Goal: Task Accomplishment & Management: Use online tool/utility

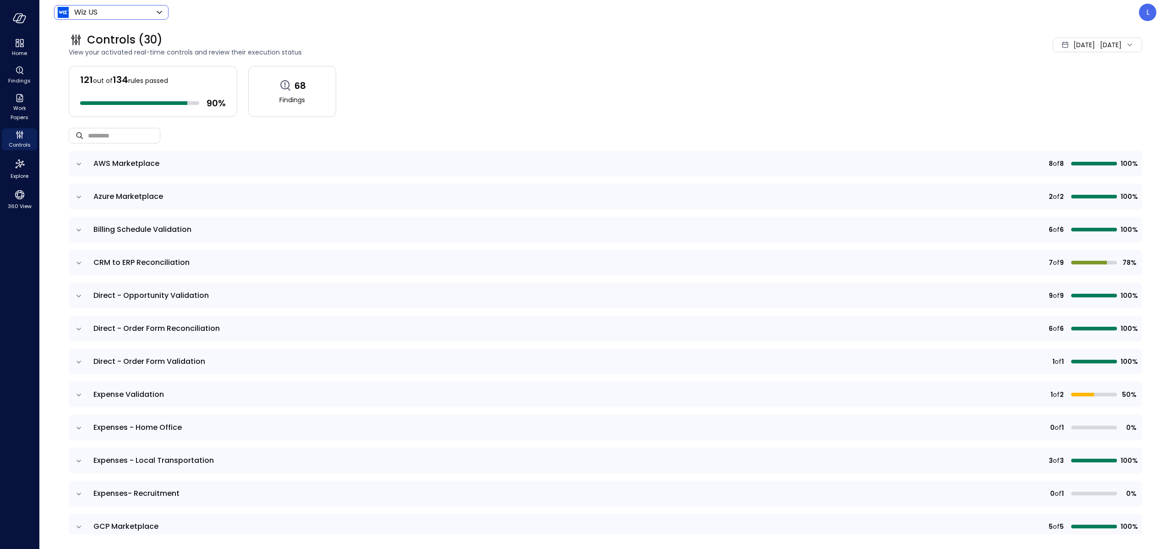
click at [82, 11] on body "Home Findings Work Papers Controls Explore 360 View Wiz US ****** ​ L Controls …" at bounding box center [585, 274] width 1171 height 549
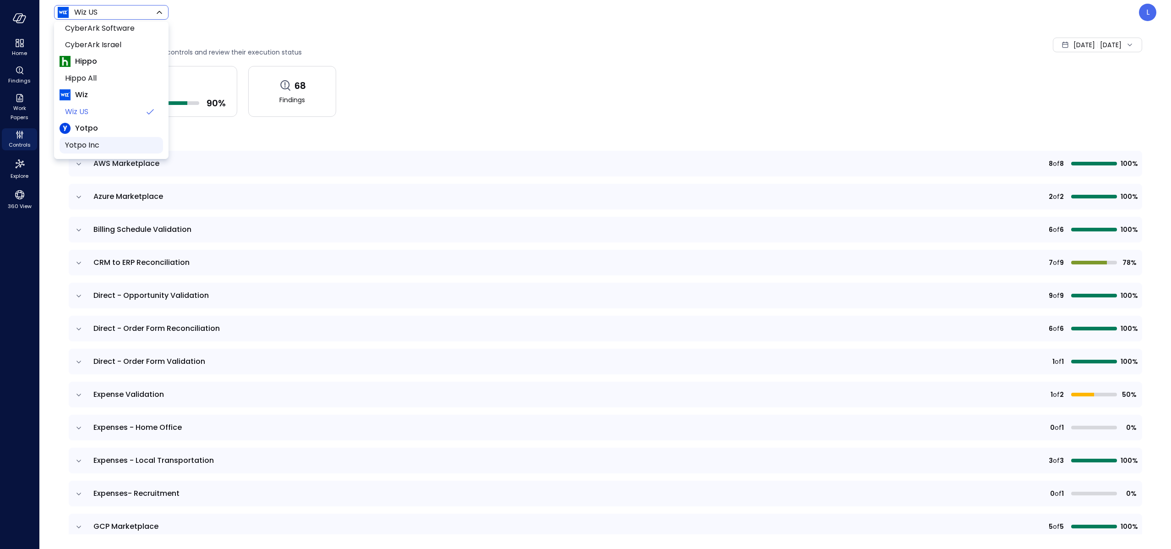
click at [90, 146] on span "Yotpo Inc" at bounding box center [110, 145] width 91 height 11
type input "******"
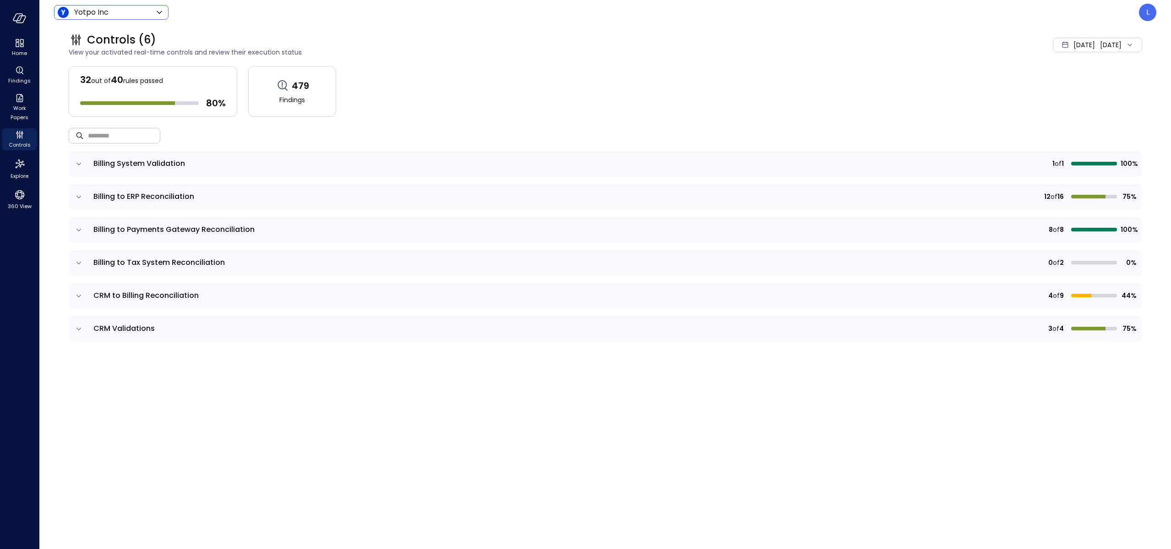
click at [134, 128] on input "text" at bounding box center [124, 135] width 72 height 24
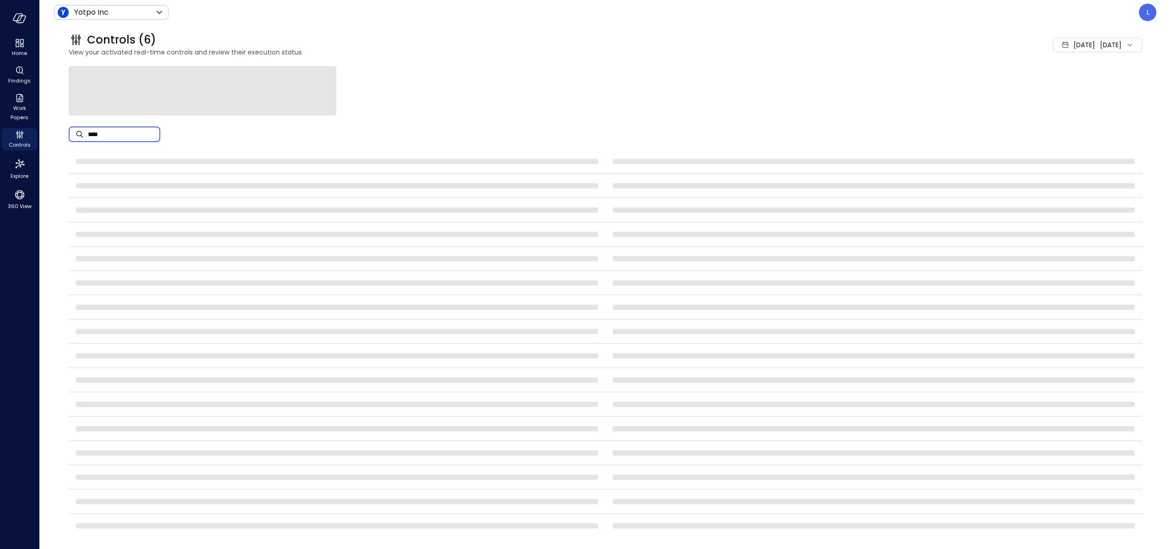
type input "****"
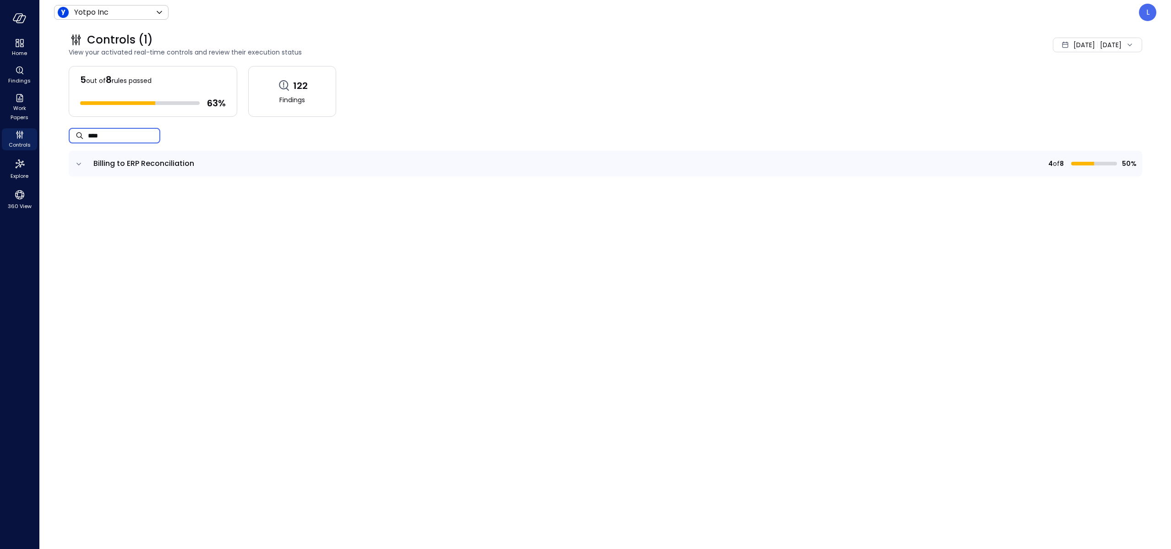
click at [120, 164] on span "Billing to ERP Reconciliation" at bounding box center [143, 163] width 101 height 11
click at [74, 163] on icon "expand row" at bounding box center [78, 163] width 9 height 9
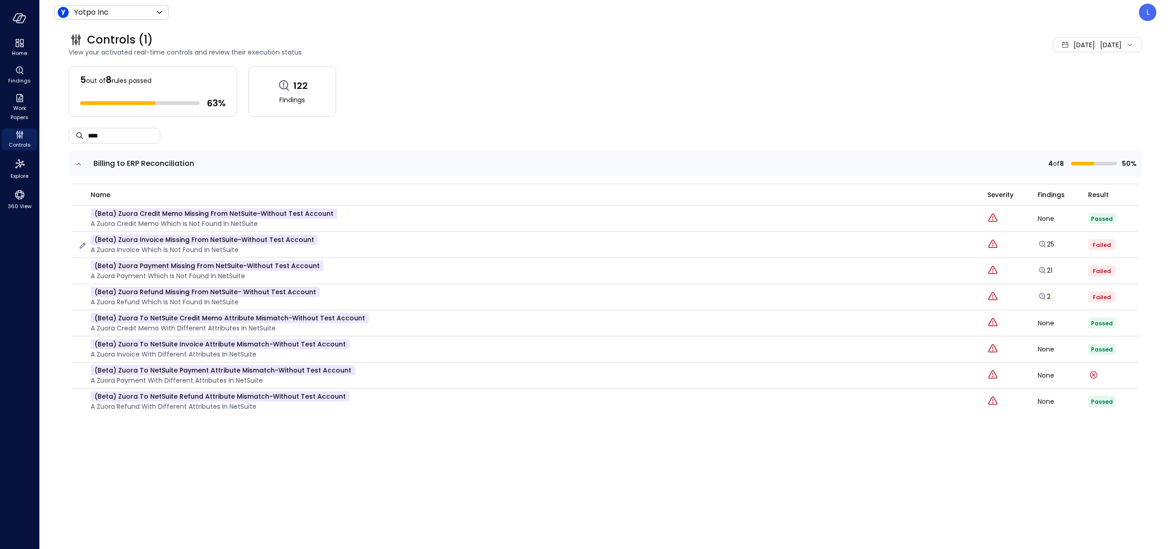
click at [162, 243] on p "(beta) Zuora Invoice Missing from NetSuite-without test account" at bounding box center [204, 239] width 227 height 10
click at [82, 244] on icon "button" at bounding box center [82, 246] width 6 height 6
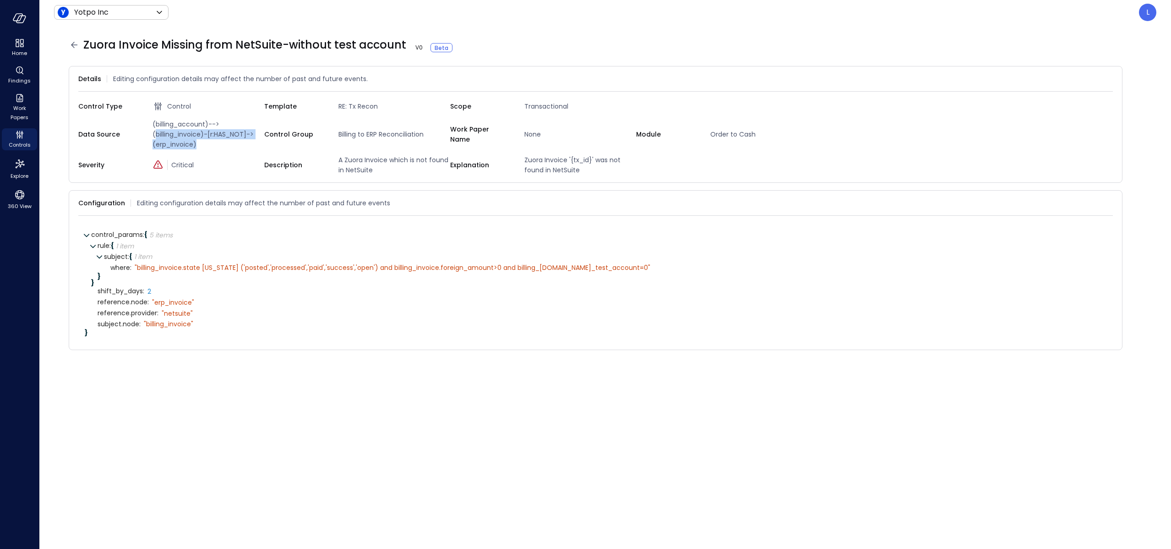
drag, startPoint x: 154, startPoint y: 134, endPoint x: 200, endPoint y: 144, distance: 46.4
click at [200, 144] on span "(billing_account)-->(billing_invoice)-[r:HAS_NOT]->(erp_invoice)" at bounding box center [206, 134] width 115 height 30
drag, startPoint x: 187, startPoint y: 135, endPoint x: 147, endPoint y: 131, distance: 39.6
click at [147, 131] on div "Data Source (billing_account)-->(billing_invoice)-[r:HAS_NOT]->(erp_invoice)" at bounding box center [171, 134] width 186 height 30
drag, startPoint x: 178, startPoint y: 143, endPoint x: 148, endPoint y: 142, distance: 29.8
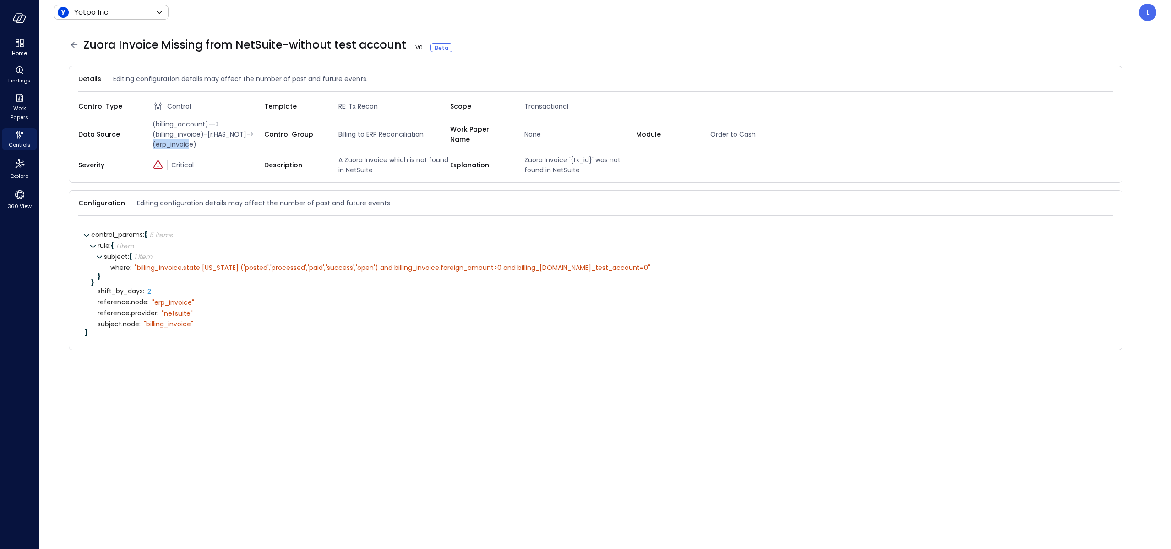
click at [149, 142] on span "(billing_account)-->(billing_invoice)-[r:HAS_NOT]->(erp_invoice)" at bounding box center [206, 134] width 115 height 30
click at [179, 137] on span "(billing_account)-->(billing_invoice)-[r:HAS_NOT]->(erp_invoice)" at bounding box center [206, 134] width 115 height 30
copy span "billing_invoice"
drag, startPoint x: 591, startPoint y: 267, endPoint x: 538, endPoint y: 270, distance: 53.2
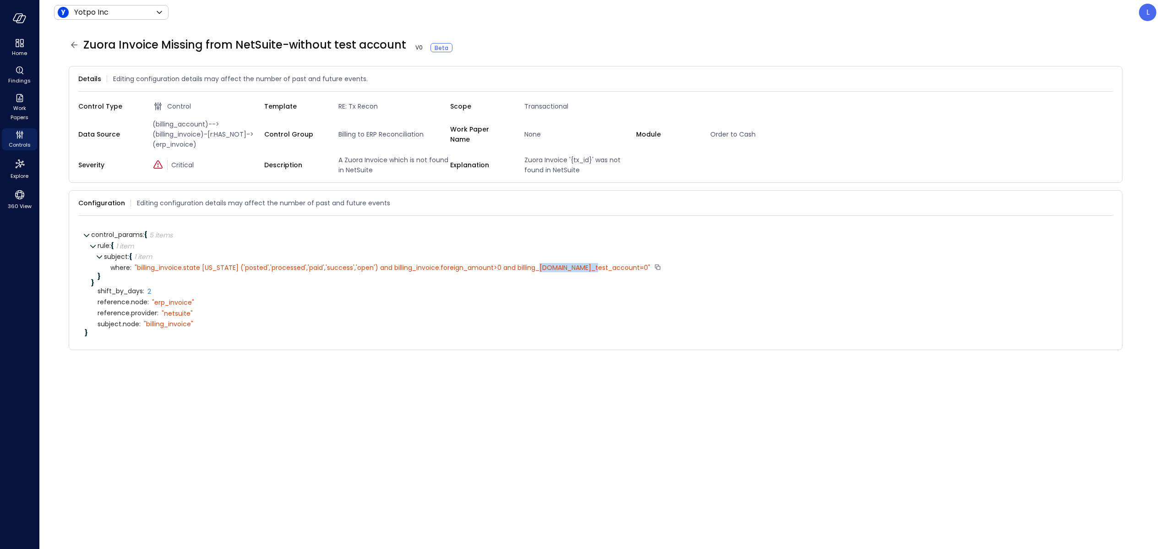
click at [538, 269] on div "" billing_invoice.state IN ('posted','processed','paid','success','open') and b…" at bounding box center [393, 267] width 516 height 8
drag, startPoint x: 200, startPoint y: 136, endPoint x: 159, endPoint y: 134, distance: 40.3
click at [159, 134] on span "(billing_account)-->(billing_invoice)-[r:HAS_NOT]->(erp_invoice)" at bounding box center [206, 134] width 115 height 30
drag, startPoint x: 161, startPoint y: 123, endPoint x: 204, endPoint y: 123, distance: 42.6
click at [204, 123] on span "(billing_account)-->(billing_invoice)-[r:HAS_NOT]->(erp_invoice)" at bounding box center [206, 134] width 115 height 30
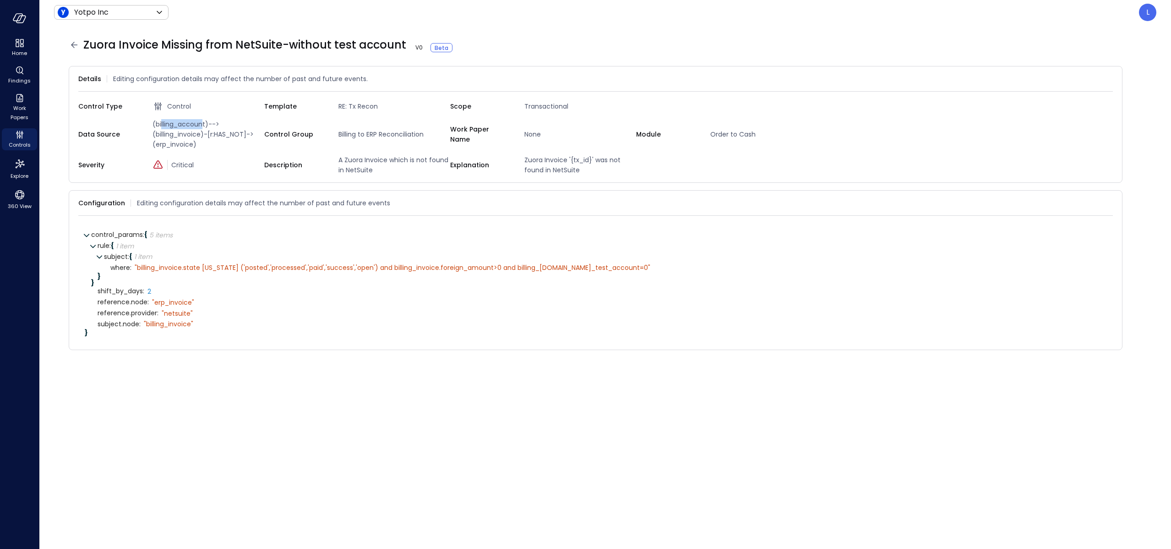
click at [167, 120] on span "(billing_account)-->(billing_invoice)-[r:HAS_NOT]->(erp_invoice)" at bounding box center [206, 134] width 115 height 30
drag, startPoint x: 153, startPoint y: 123, endPoint x: 227, endPoint y: 156, distance: 81.0
click at [229, 148] on span "(billing_account)-->(billing_invoice)-[r:HAS_NOT]->(erp_invoice)" at bounding box center [206, 134] width 115 height 30
